Goal: Transaction & Acquisition: Purchase product/service

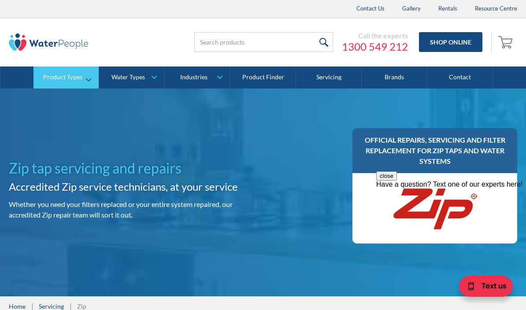
click at [72, 76] on div "Product Types" at bounding box center [62, 77] width 39 height 7
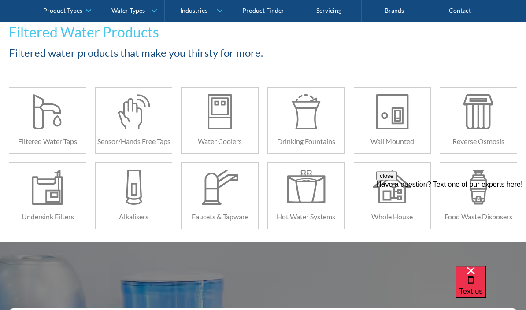
scroll to position [153, 0]
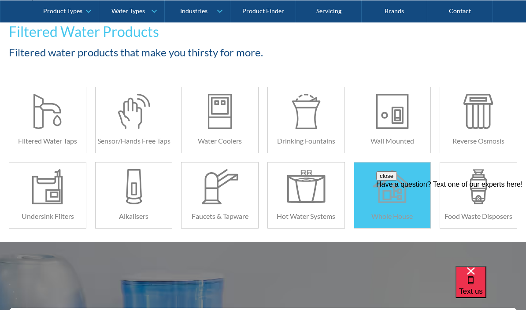
click at [387, 199] on div at bounding box center [392, 186] width 38 height 35
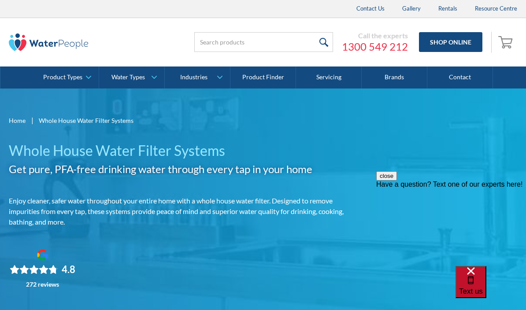
click at [483, 292] on div "Text us" at bounding box center [471, 283] width 24 height 30
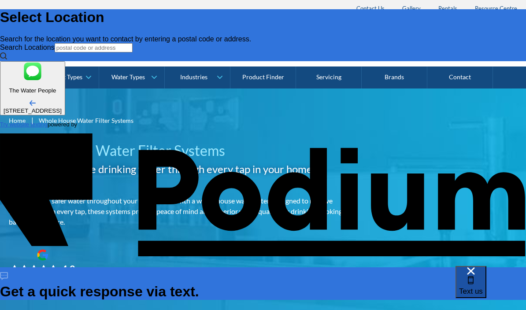
type input "T"
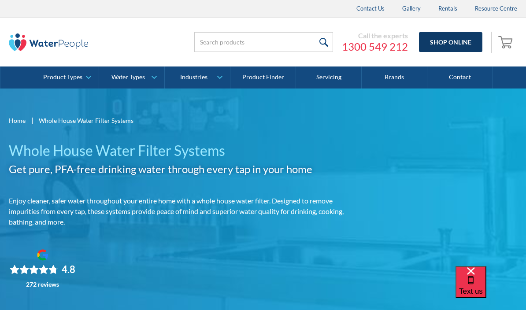
click at [445, 42] on link "Shop Online" at bounding box center [450, 42] width 63 height 20
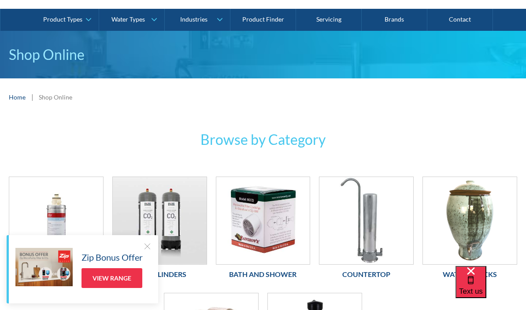
scroll to position [57, 0]
